Goal: Task Accomplishment & Management: Use online tool/utility

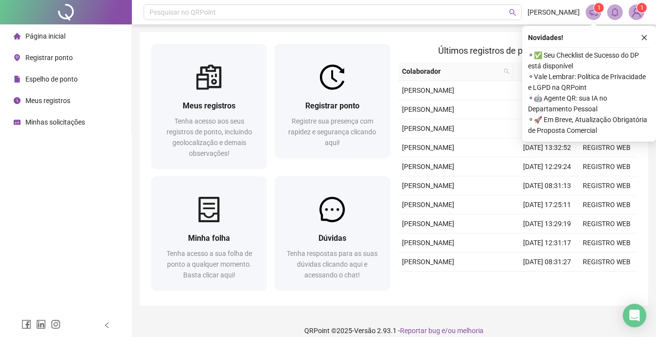
click at [44, 54] on span "Registrar ponto" at bounding box center [48, 58] width 47 height 8
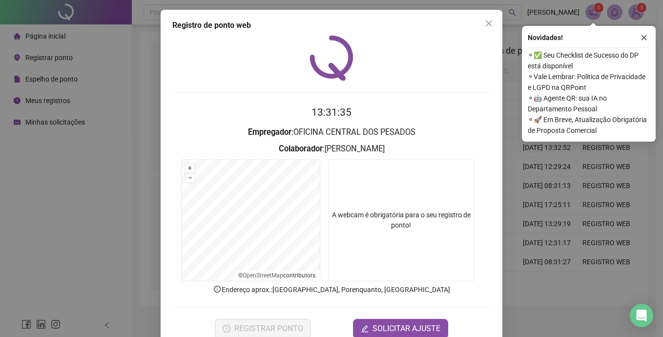
scroll to position [23, 0]
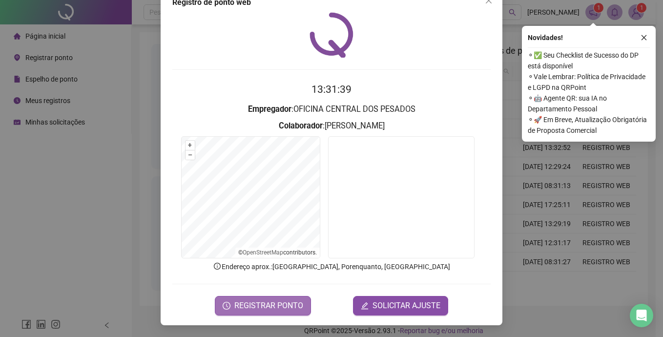
click at [256, 311] on span "REGISTRAR PONTO" at bounding box center [268, 306] width 69 height 12
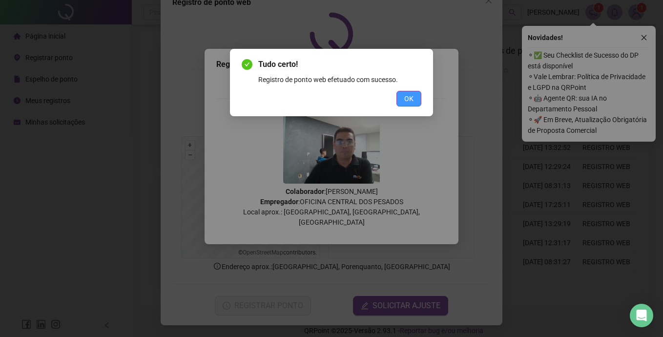
click at [411, 96] on span "OK" at bounding box center [408, 98] width 9 height 11
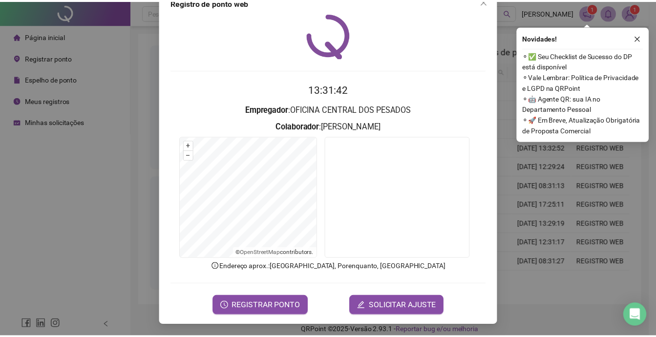
scroll to position [0, 0]
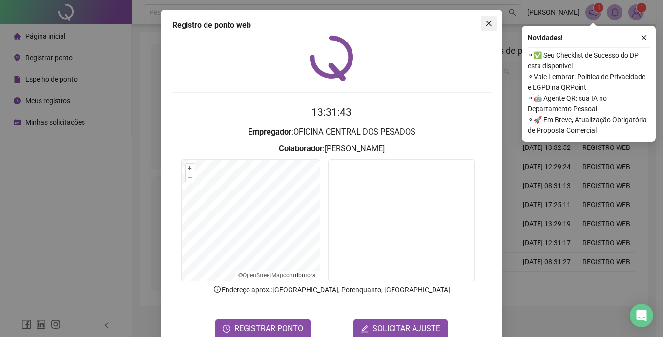
click at [486, 21] on icon "close" at bounding box center [489, 24] width 6 height 6
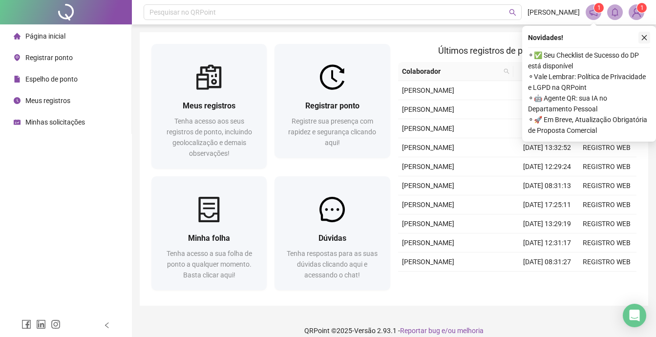
click at [642, 40] on icon "close" at bounding box center [644, 37] width 7 height 7
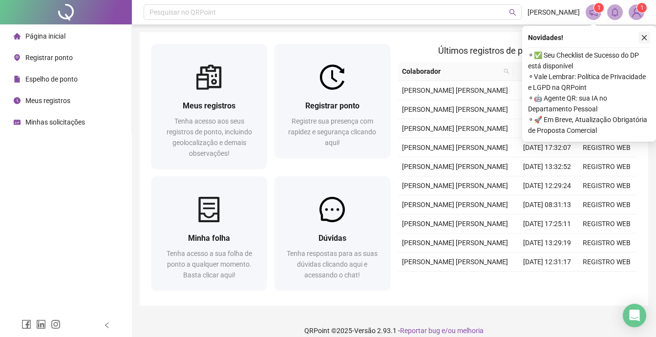
click at [647, 38] on icon "close" at bounding box center [644, 37] width 7 height 7
